Goal: Complete application form

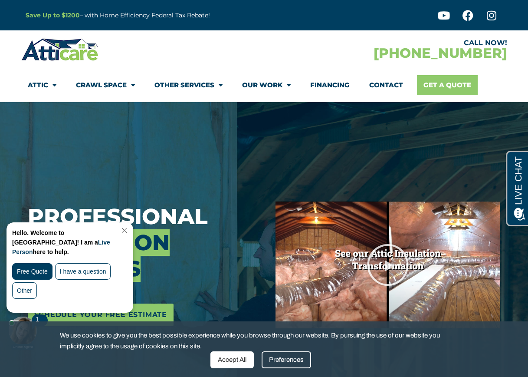
click at [441, 92] on link "Get A Quote" at bounding box center [447, 85] width 61 height 20
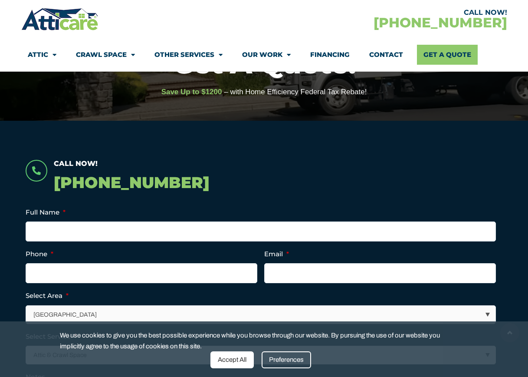
scroll to position [94, 0]
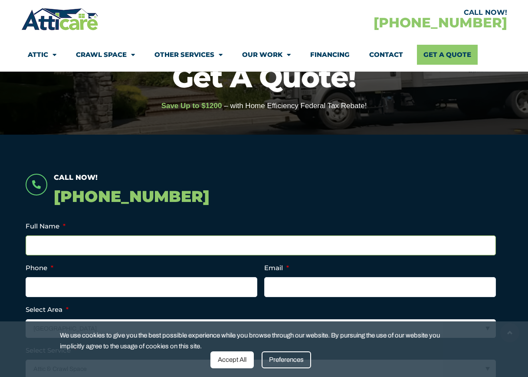
click at [79, 240] on input "Full Name *" at bounding box center [261, 245] width 471 height 20
type input "ryan taylor"
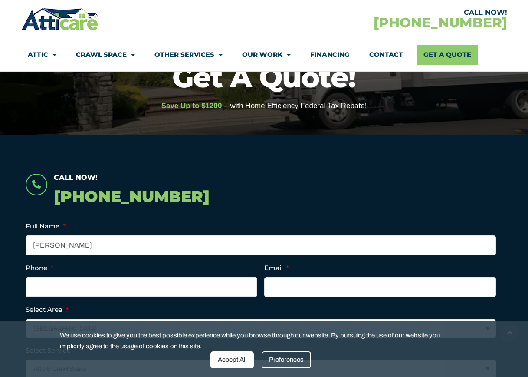
type input "4159907051"
type input "taylorryan33@gmail.com"
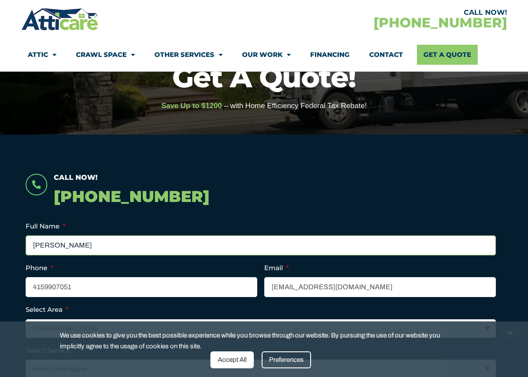
type input "(415) 990-7051"
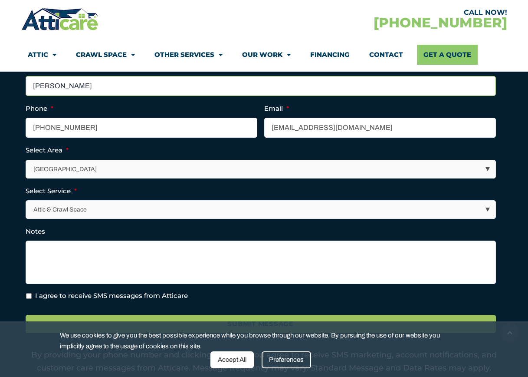
scroll to position [268, 0]
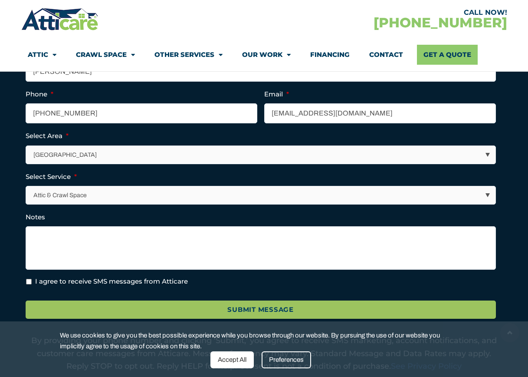
click at [84, 156] on select "Los Angeles Area San Francisco Bay Area New Jersey / New York Area Other Areas" at bounding box center [261, 155] width 470 height 18
select select "[GEOGRAPHIC_DATA]"
click at [26, 146] on select "Los Angeles Area San Francisco Bay Area New Jersey / New York Area Other Areas" at bounding box center [261, 155] width 470 height 18
click at [101, 195] on select "Attic & Crawl Space Insulation Roofing Solar Energy Other Services" at bounding box center [261, 195] width 470 height 18
select select "Insulation"
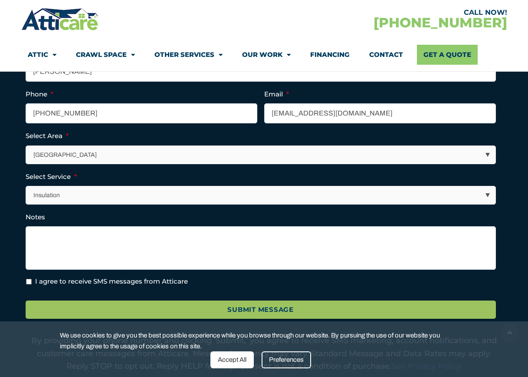
click at [26, 186] on select "Attic & Crawl Space Insulation Roofing Solar Energy Other Services" at bounding box center [261, 195] width 470 height 18
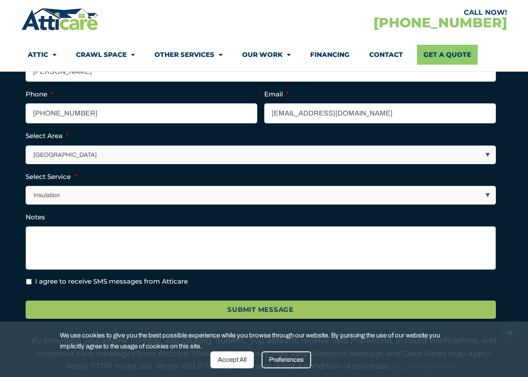
click at [98, 241] on textarea "Notes" at bounding box center [261, 247] width 471 height 43
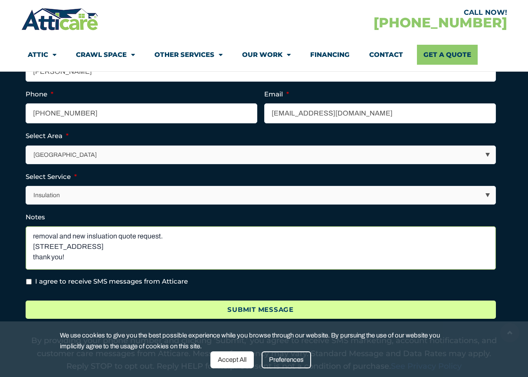
type textarea "removal and new insluation quote request. 70 coral drive orinda ca 94563 thank …"
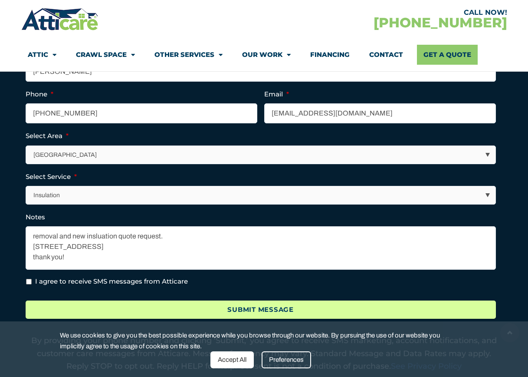
click at [109, 305] on input "Submit Message" at bounding box center [261, 309] width 471 height 19
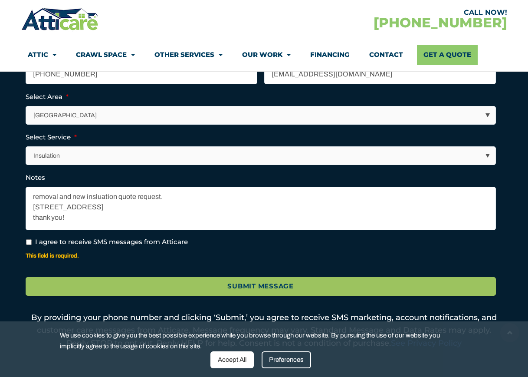
scroll to position [355, 0]
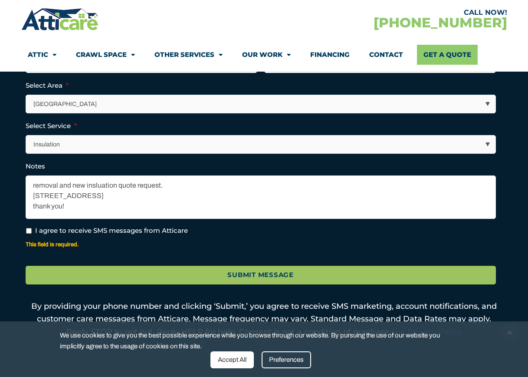
click at [28, 229] on input "I agree to receive SMS messages from Atticare" at bounding box center [29, 231] width 6 height 6
checkbox input "true"
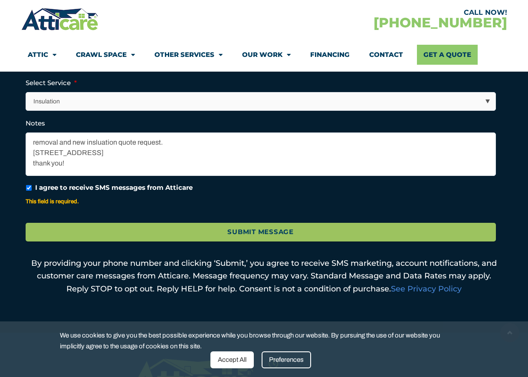
scroll to position [398, 0]
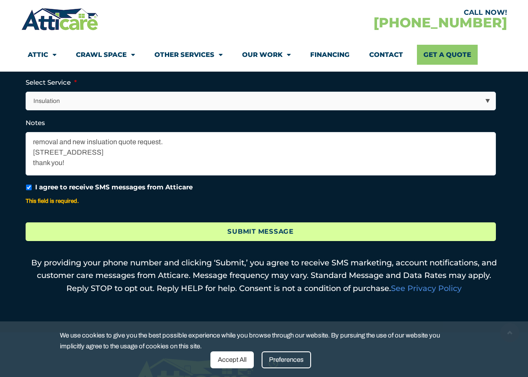
click at [103, 237] on input "Submit Message" at bounding box center [261, 231] width 471 height 19
